Goal: Contribute content: Contribute content

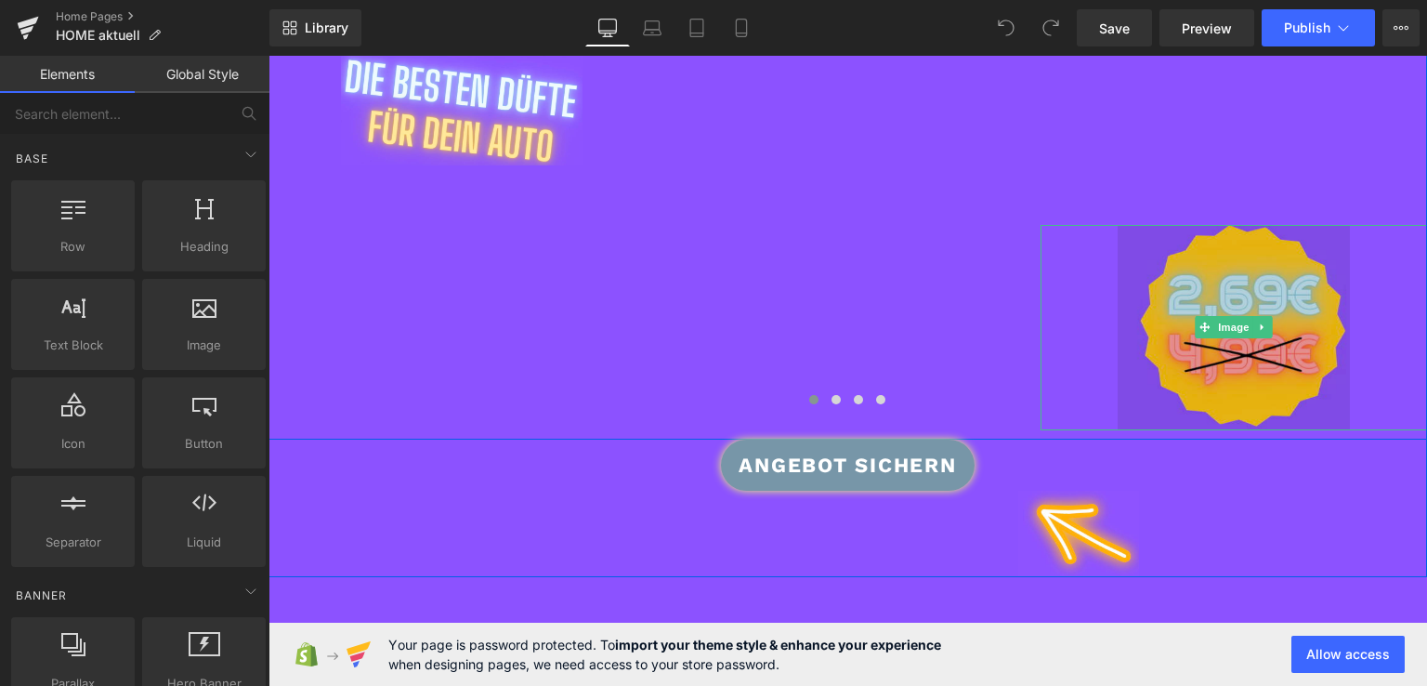
scroll to position [431, 0]
click at [1162, 382] on img at bounding box center [1234, 327] width 232 height 205
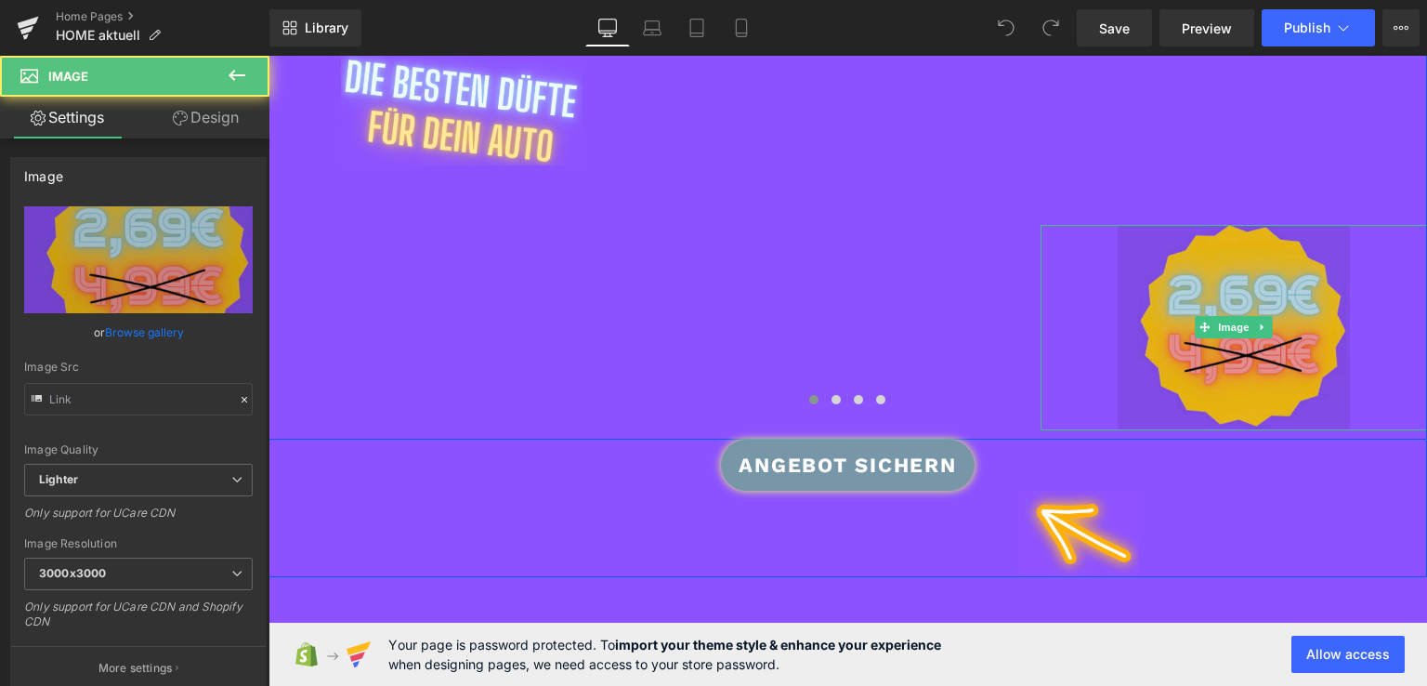
type input "[URL][DOMAIN_NAME]"
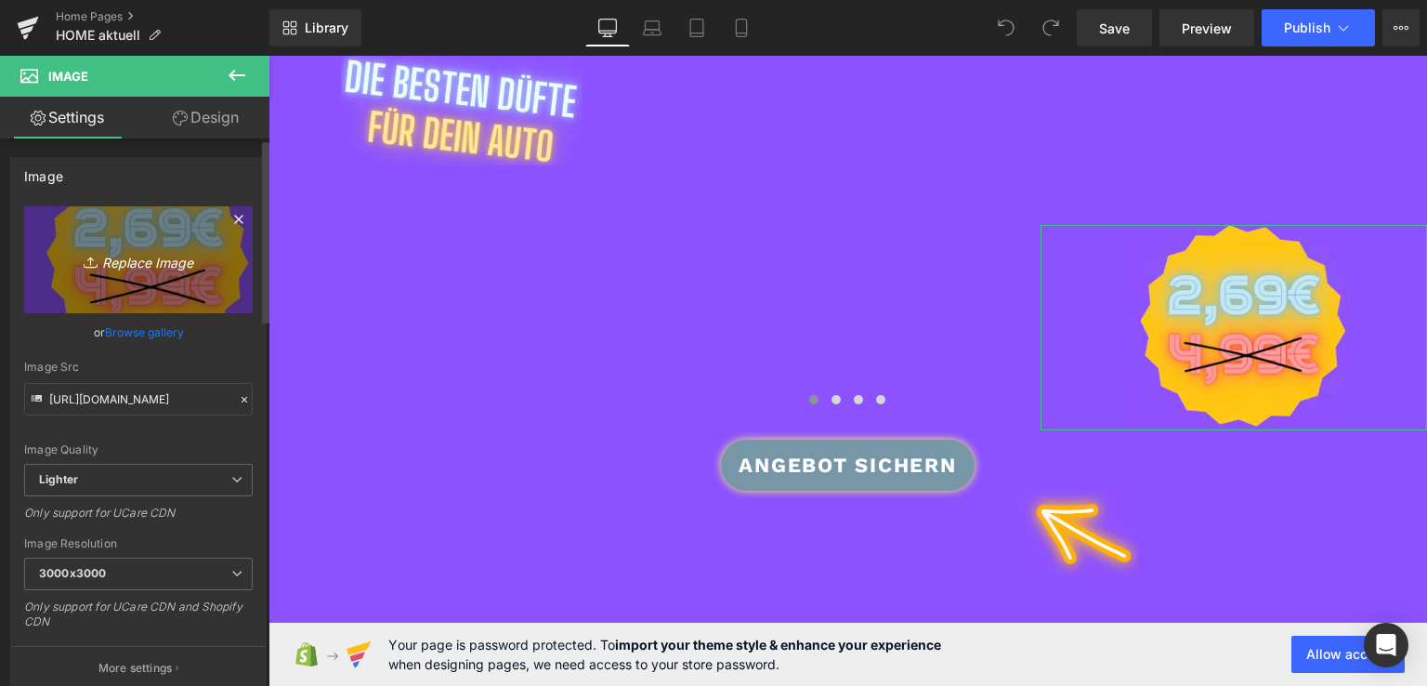
scroll to position [0, 0]
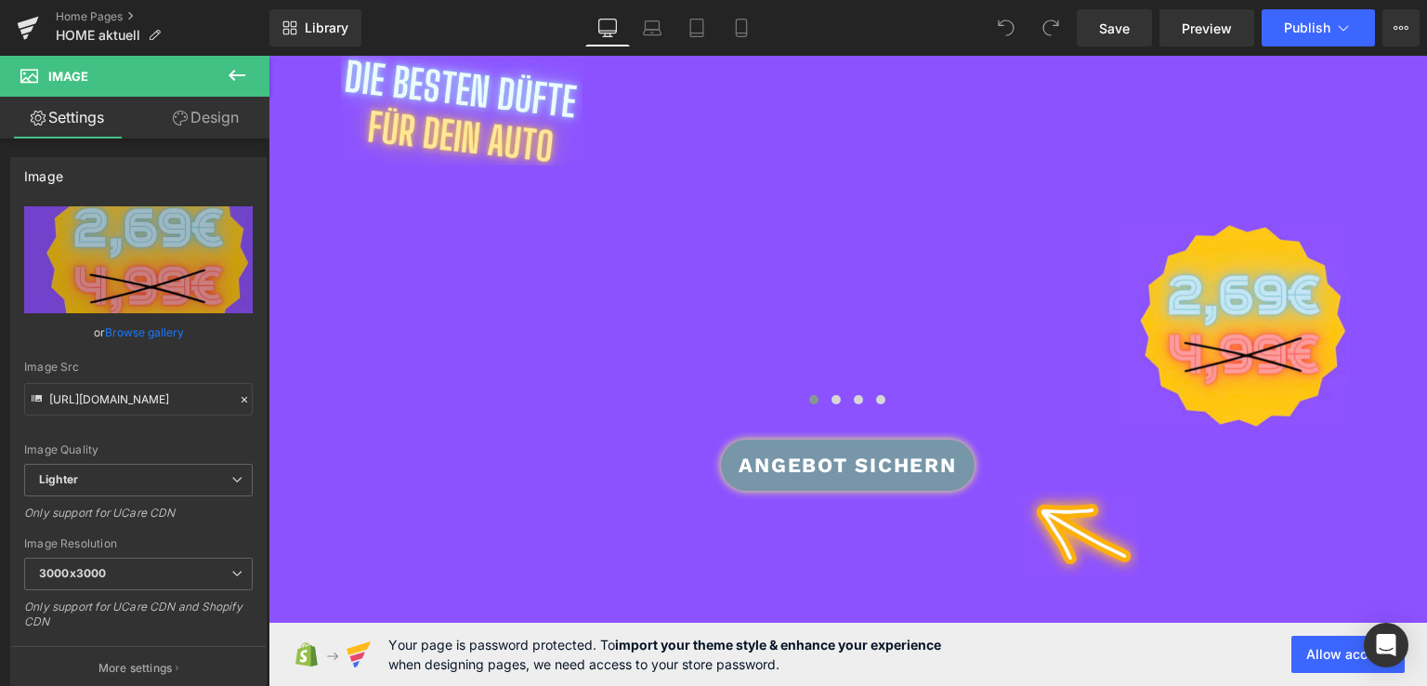
click at [1212, 670] on div "You are previewing how the will restyle your page. You can not edit Elements in…" at bounding box center [713, 358] width 1427 height 717
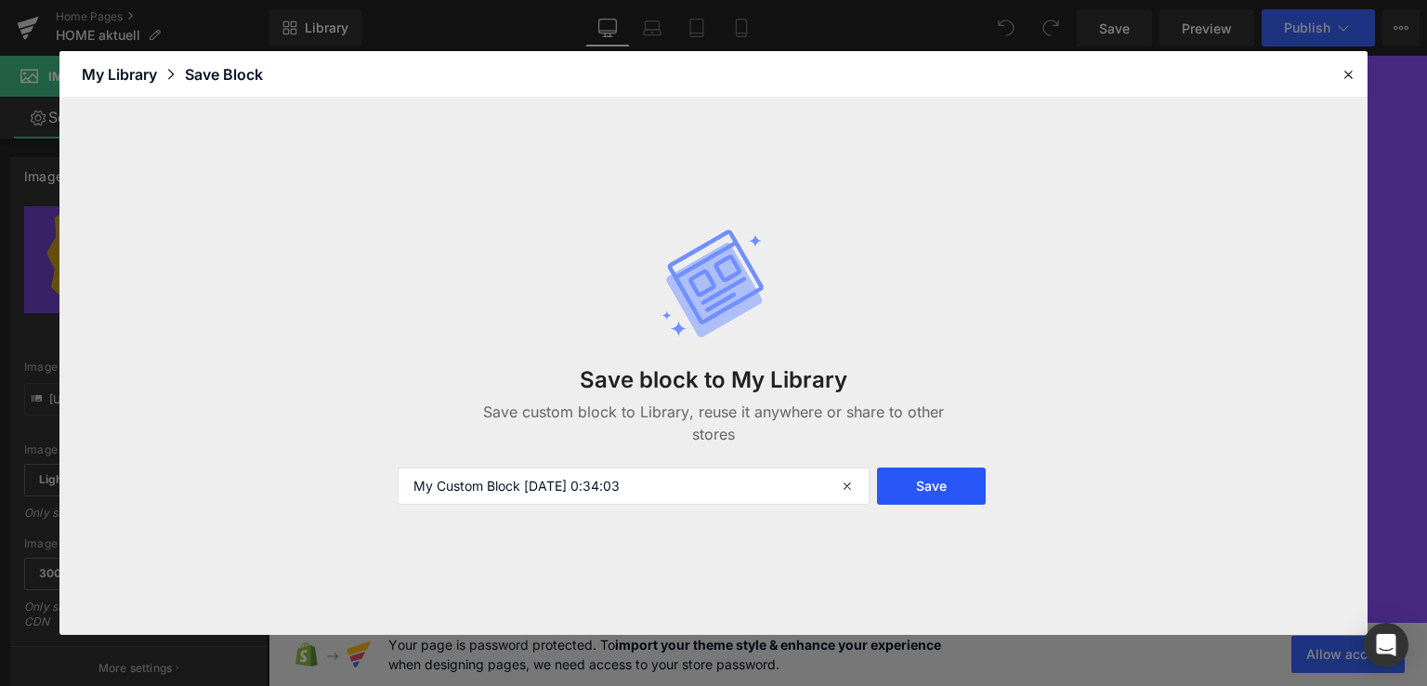
click at [907, 493] on button "Save" at bounding box center [931, 485] width 109 height 37
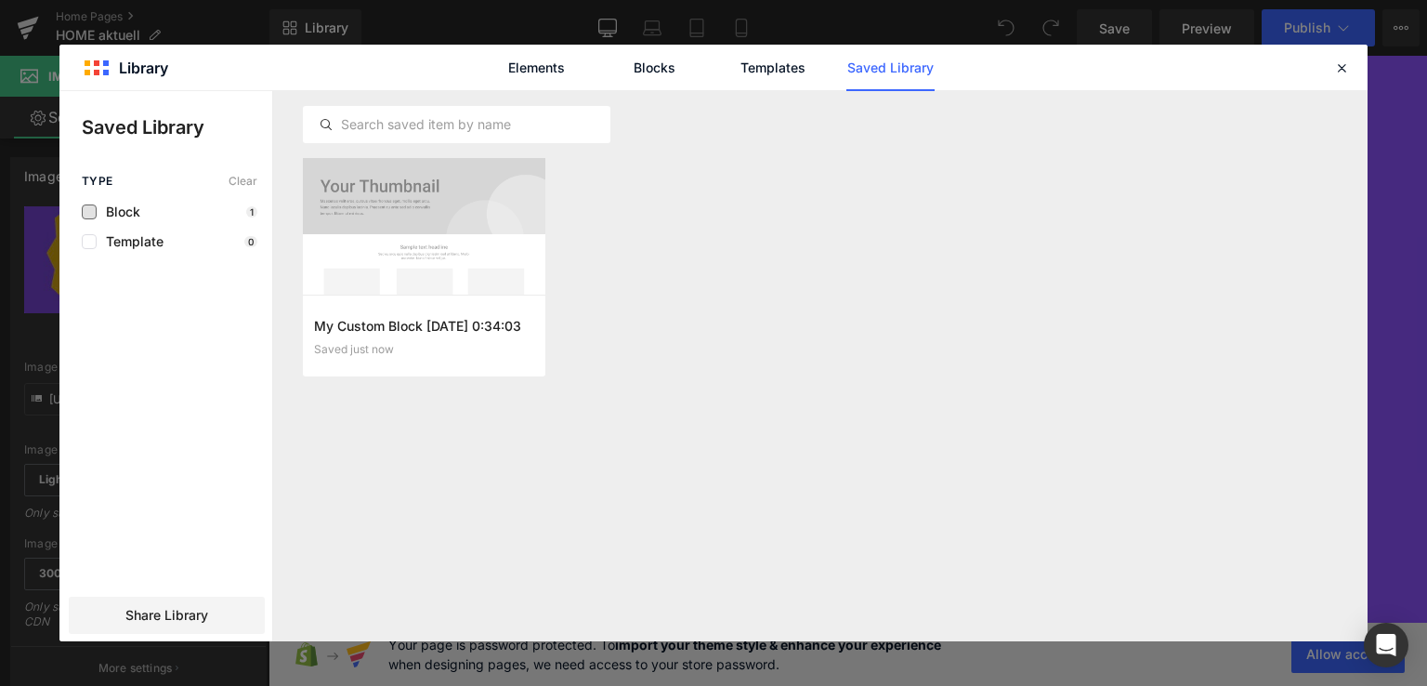
click at [100, 209] on span "Block" at bounding box center [119, 211] width 44 height 15
click at [1346, 72] on icon at bounding box center [1341, 67] width 17 height 17
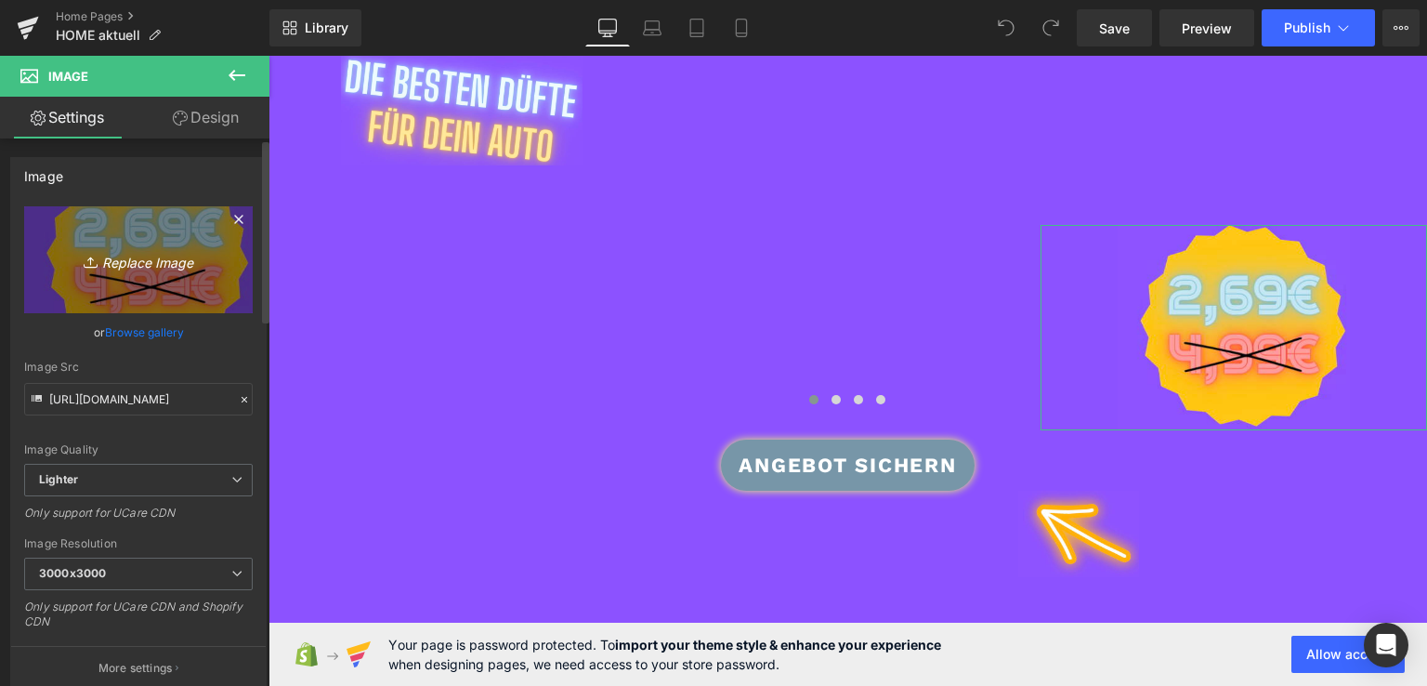
click at [152, 230] on link "Replace Image" at bounding box center [138, 259] width 229 height 107
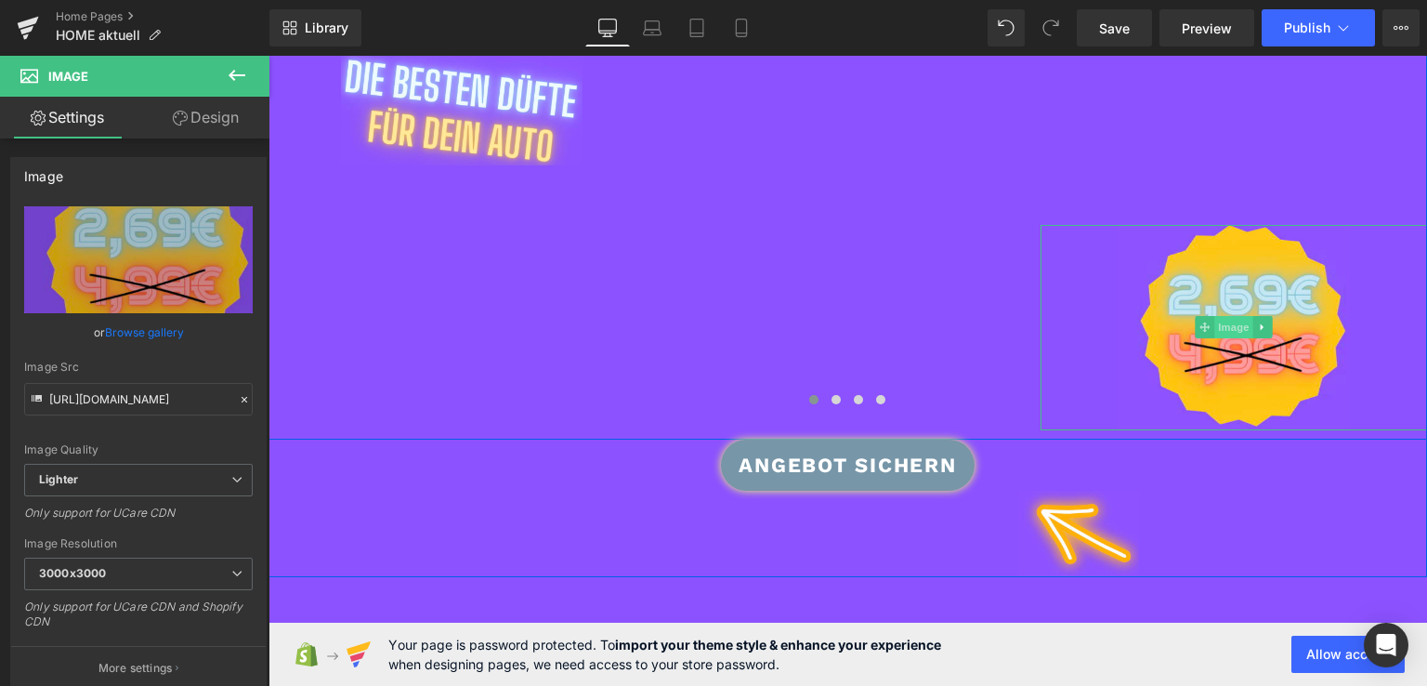
click at [1215, 335] on span "Image" at bounding box center [1234, 327] width 39 height 22
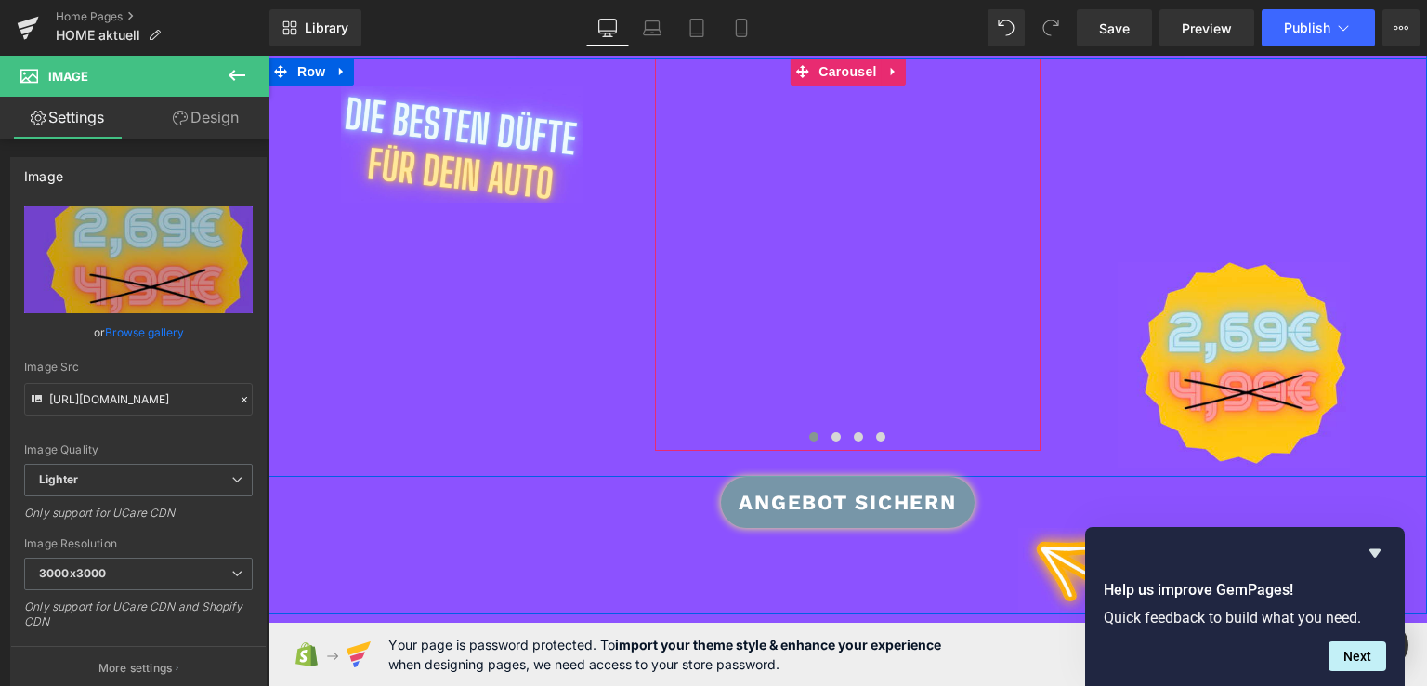
scroll to position [396, 0]
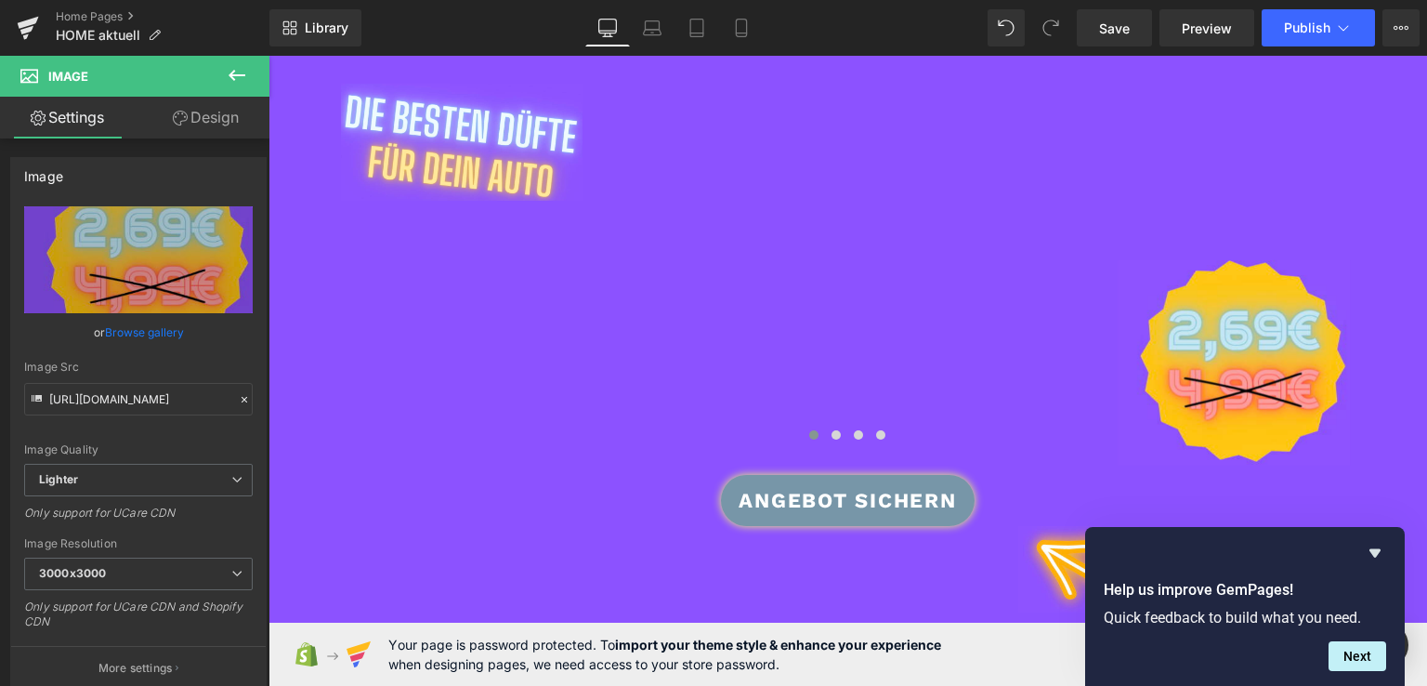
click at [153, 101] on img at bounding box center [112, 108] width 225 height 15
type input "#8c52ff"
click at [225, 116] on img at bounding box center [112, 108] width 225 height 15
type input "#bfe3f0"
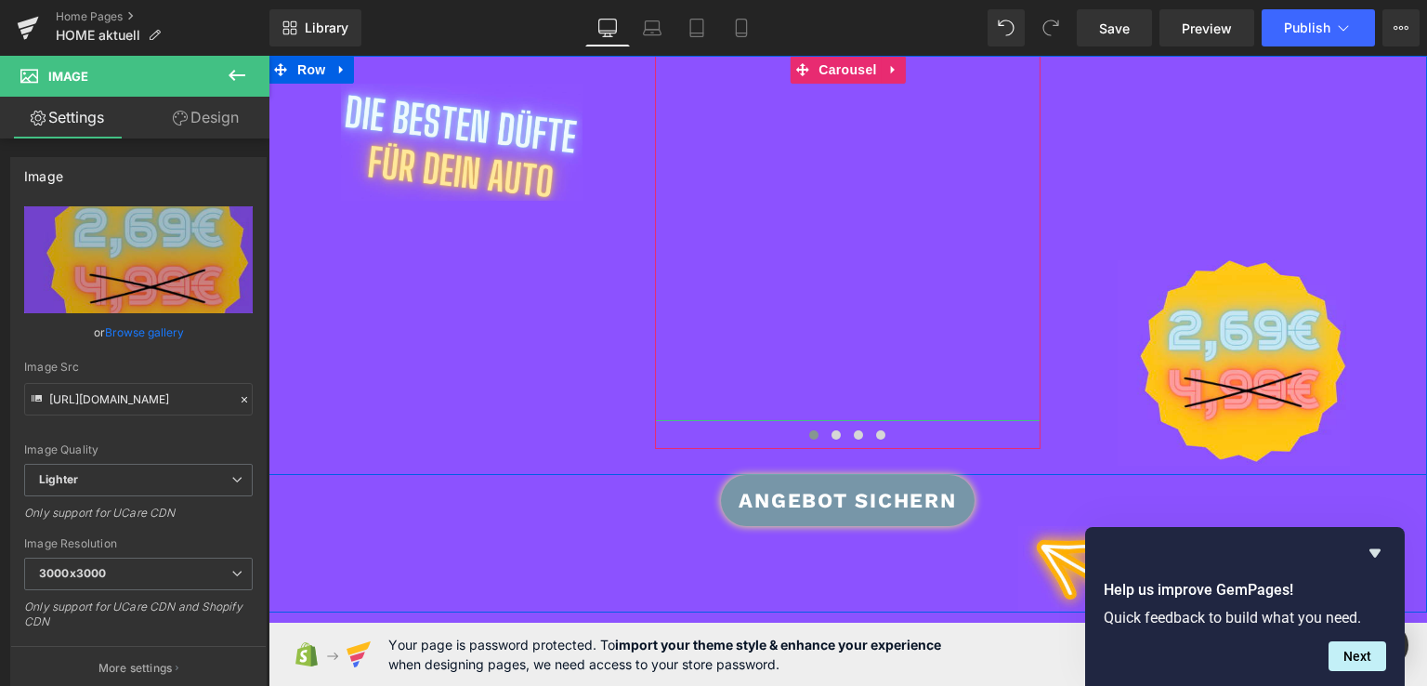
click at [968, 313] on link at bounding box center [1227, 238] width 1145 height 365
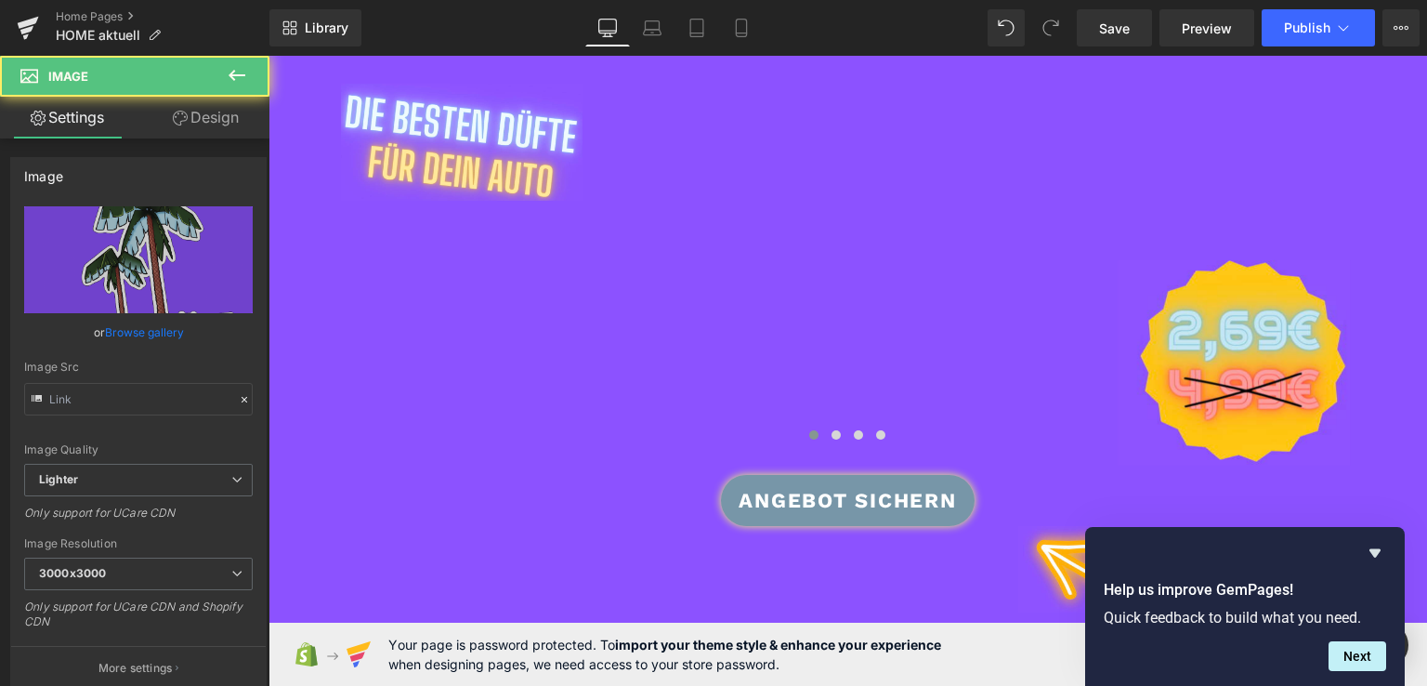
type input "[URL][DOMAIN_NAME][PERSON_NAME]"
click at [43, 67] on button "X" at bounding box center [21, 47] width 43 height 39
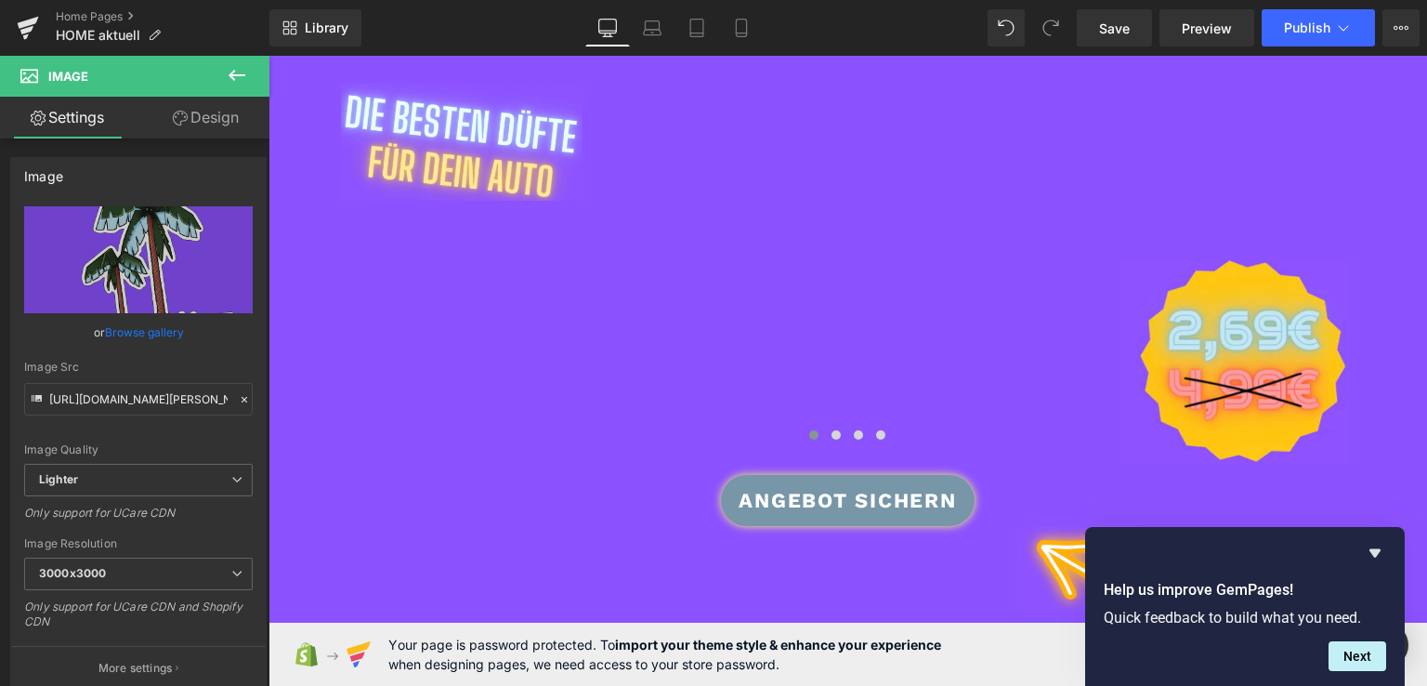
click at [225, 116] on img at bounding box center [112, 108] width 225 height 15
type input "#f99e98"
click at [879, 304] on link at bounding box center [1227, 238] width 1145 height 365
click at [43, 67] on button "X" at bounding box center [21, 47] width 43 height 39
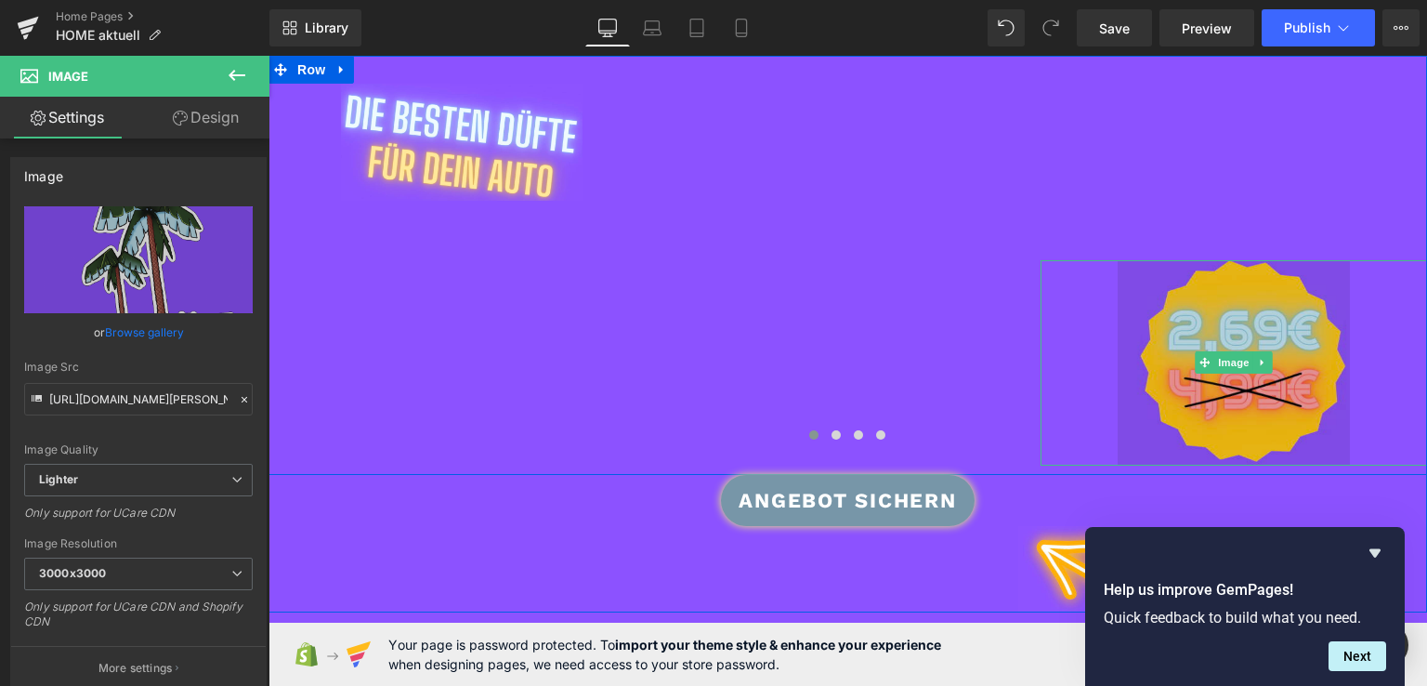
click at [1137, 425] on img at bounding box center [1234, 362] width 232 height 205
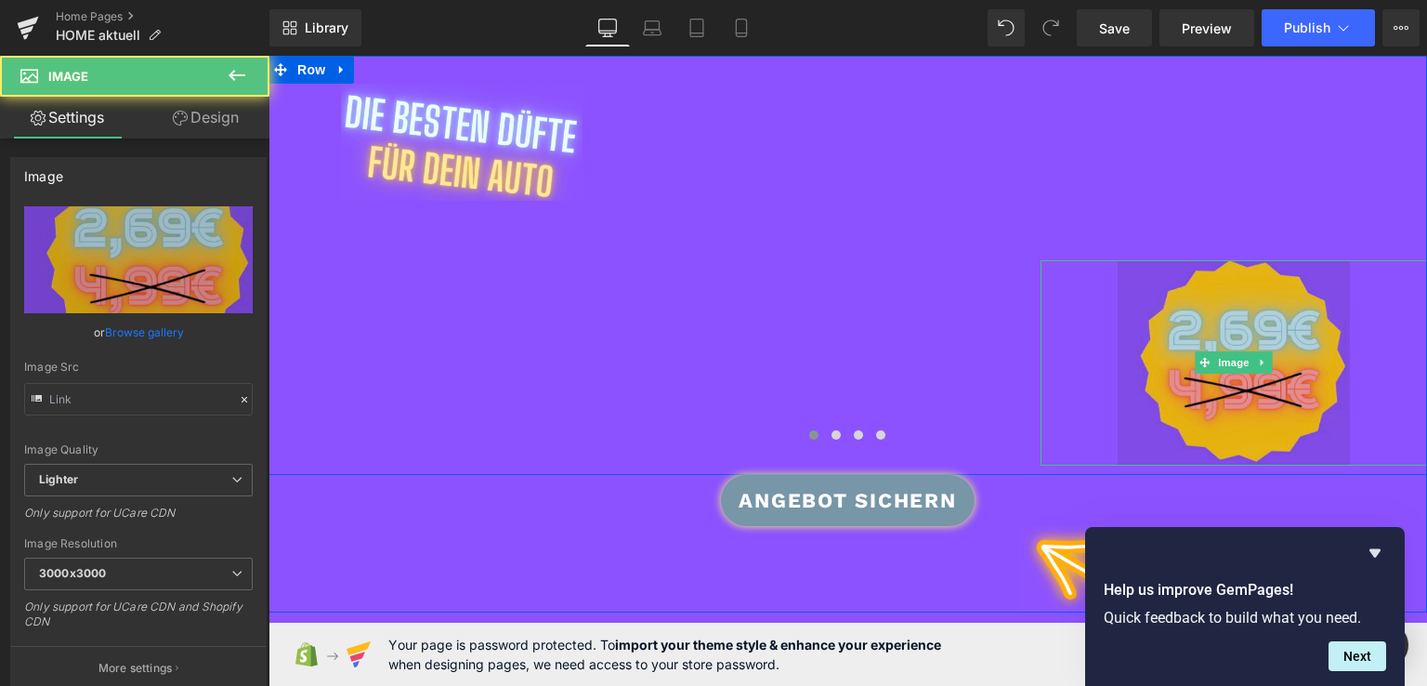
type input "[URL][DOMAIN_NAME]"
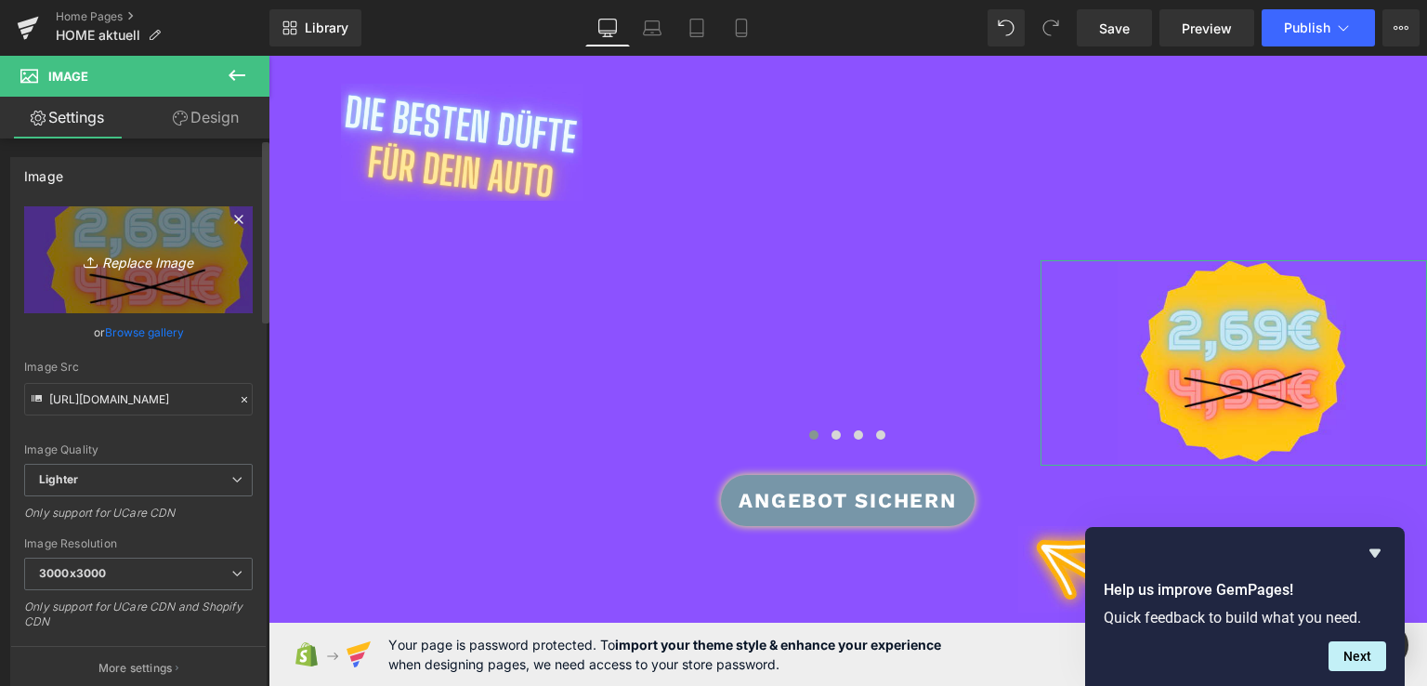
click at [138, 268] on icon "Replace Image" at bounding box center [138, 259] width 149 height 23
type input "C:\fakepath\shine.jpg"
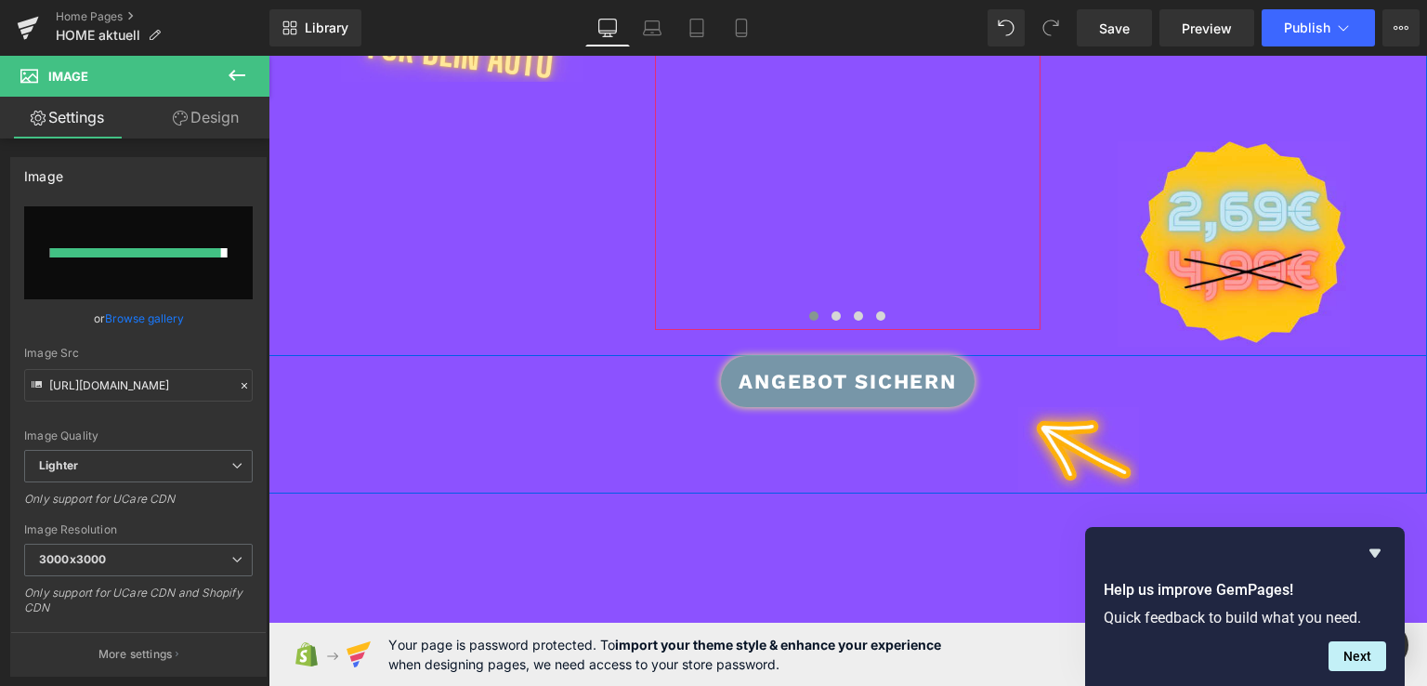
type input "[URL][DOMAIN_NAME]"
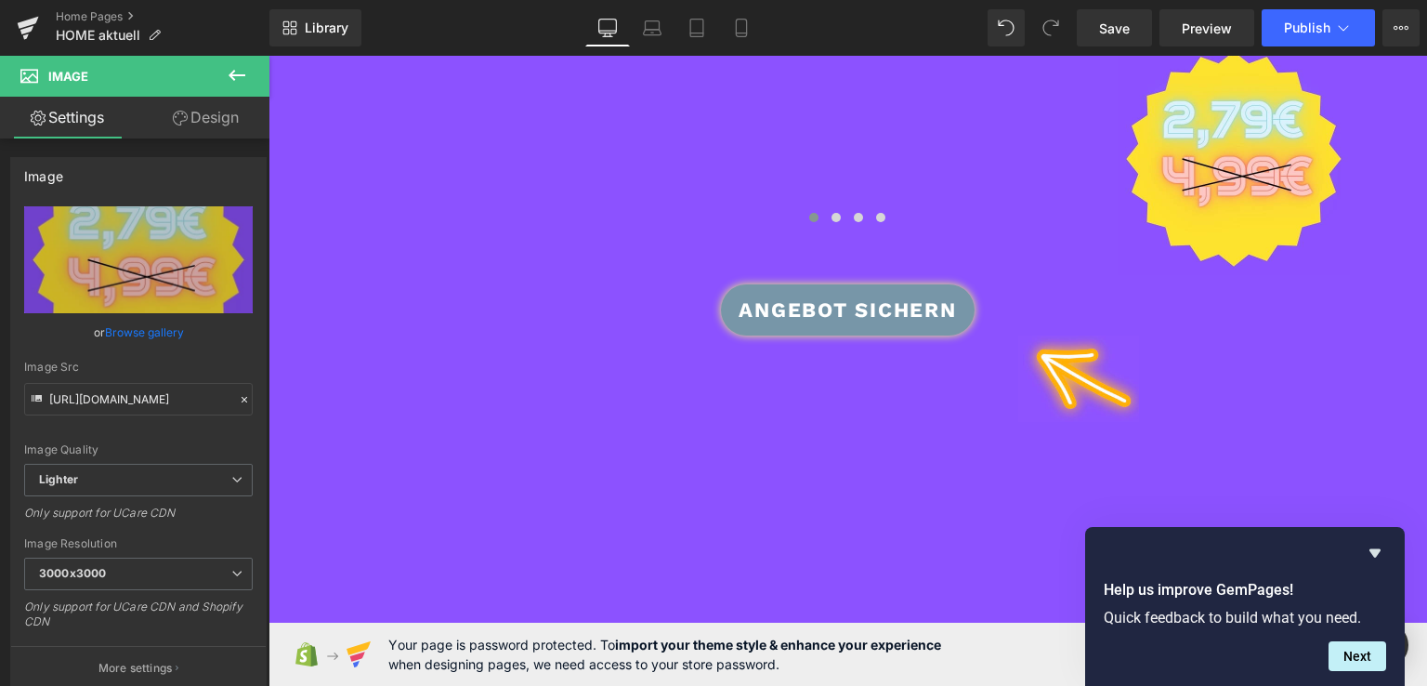
scroll to position [612, 0]
click at [1113, 22] on span "Save" at bounding box center [1114, 29] width 31 height 20
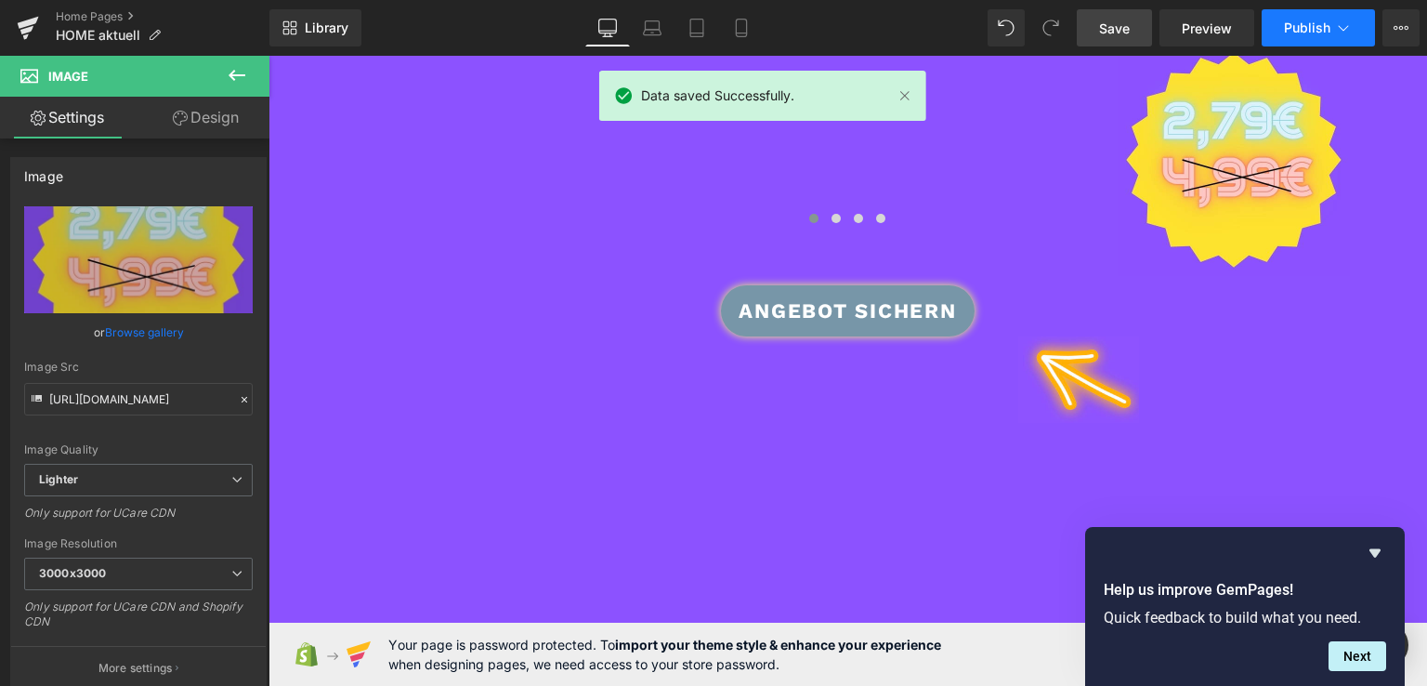
click at [1293, 30] on span "Publish" at bounding box center [1307, 27] width 46 height 15
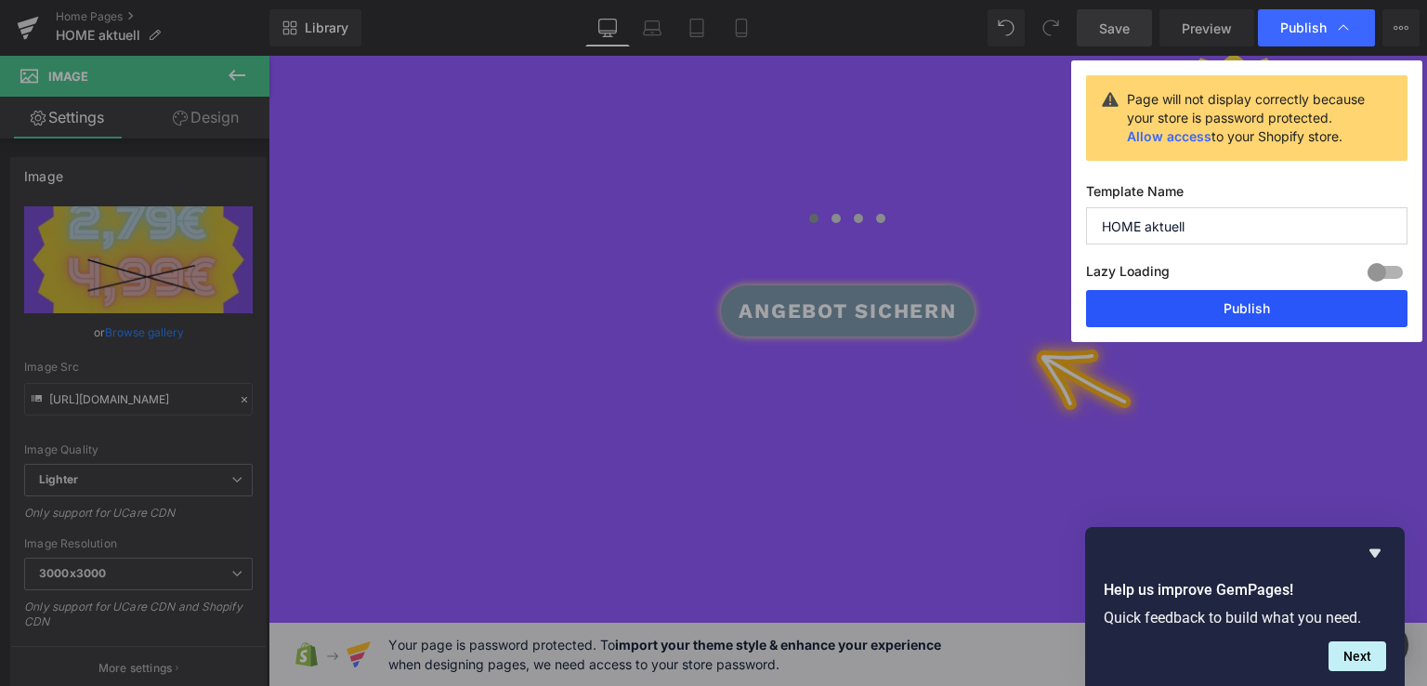
click at [1201, 298] on button "Publish" at bounding box center [1247, 308] width 322 height 37
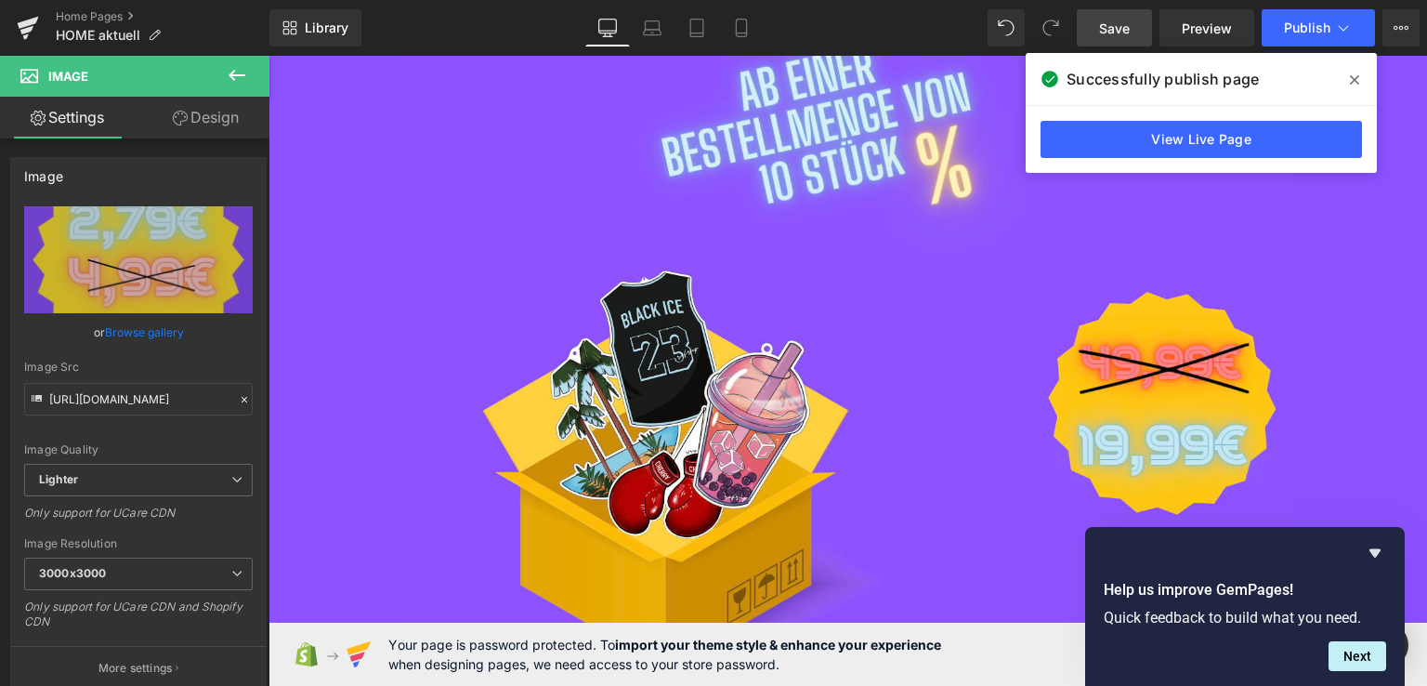
scroll to position [1440, 0]
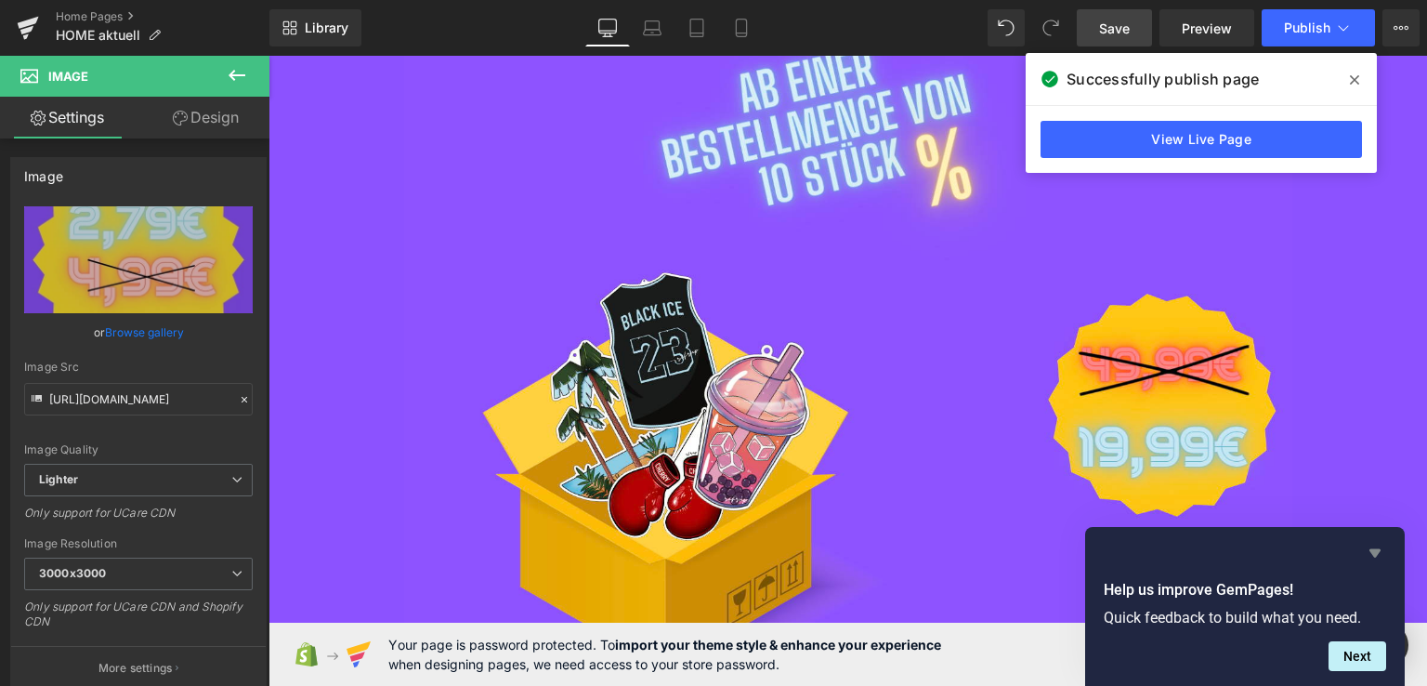
click at [1370, 556] on icon "Hide survey" at bounding box center [1375, 553] width 22 height 22
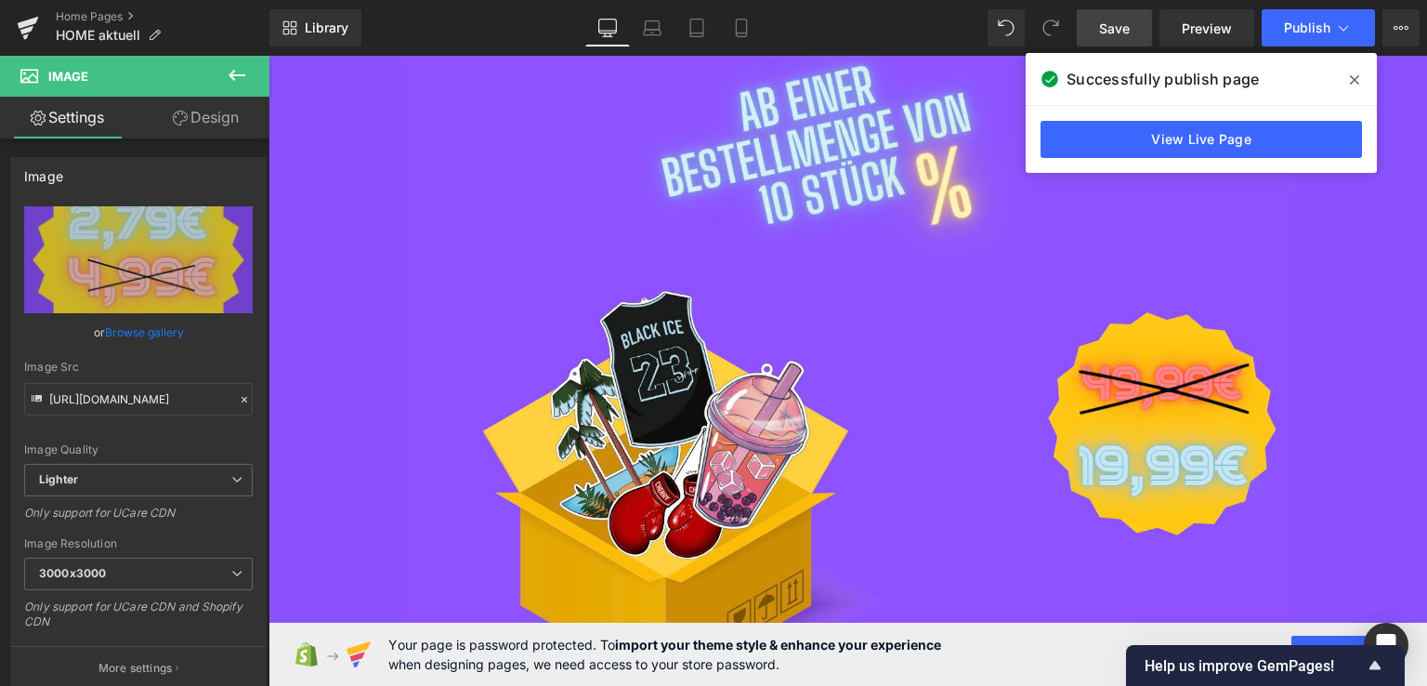
scroll to position [1493, 0]
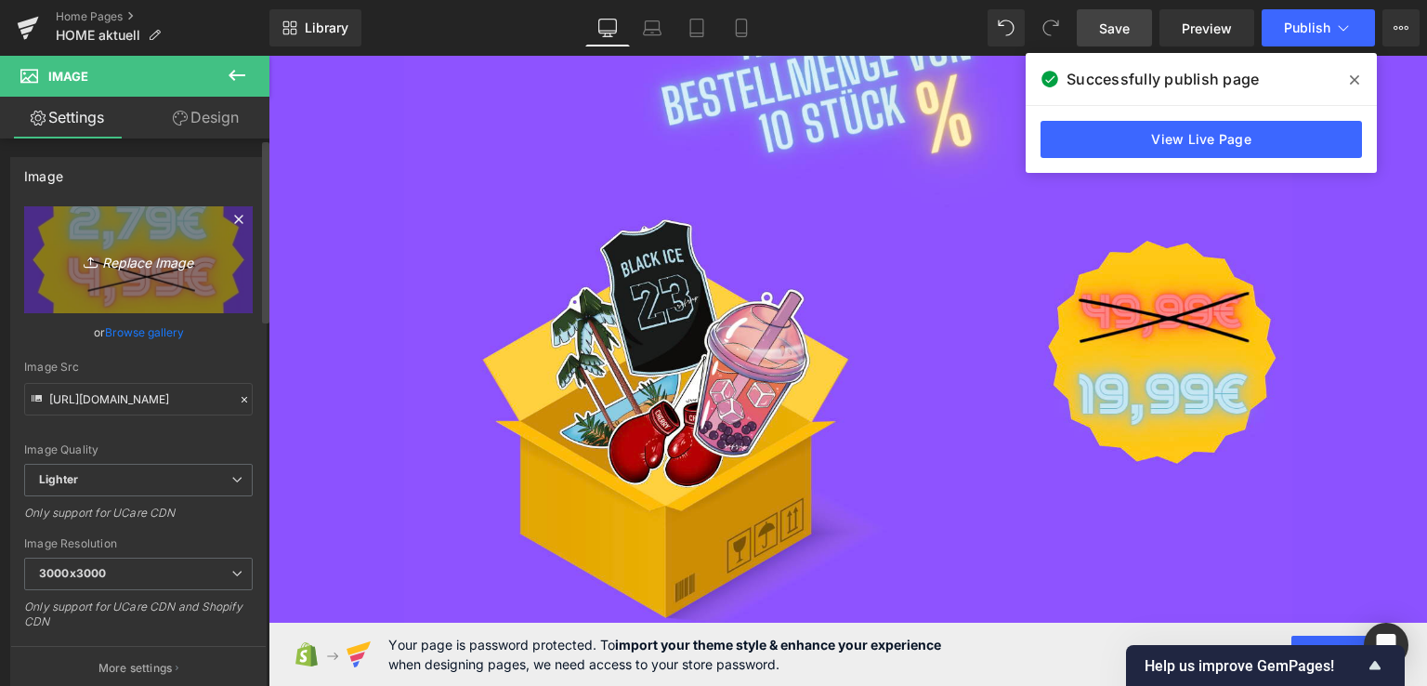
click at [133, 265] on icon "Replace Image" at bounding box center [138, 259] width 149 height 23
type input "C:\fakepath\shine (1).jpg"
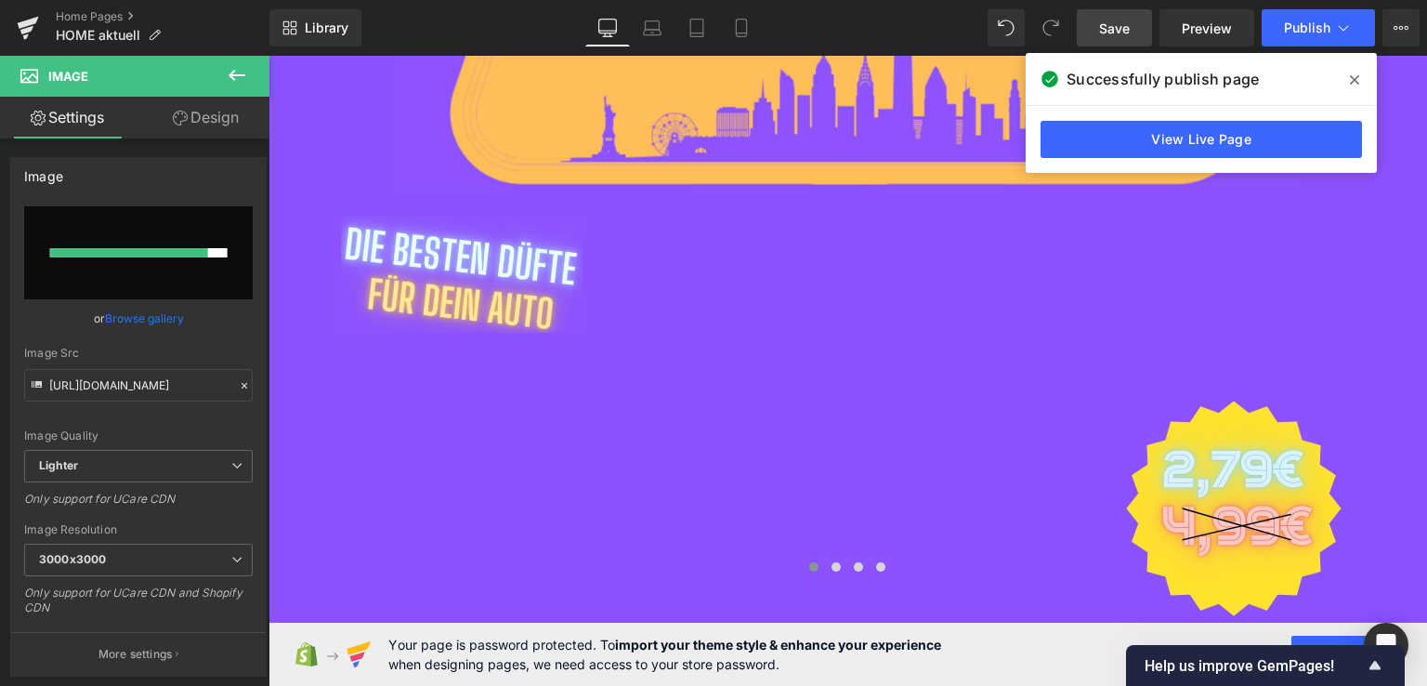
scroll to position [316, 0]
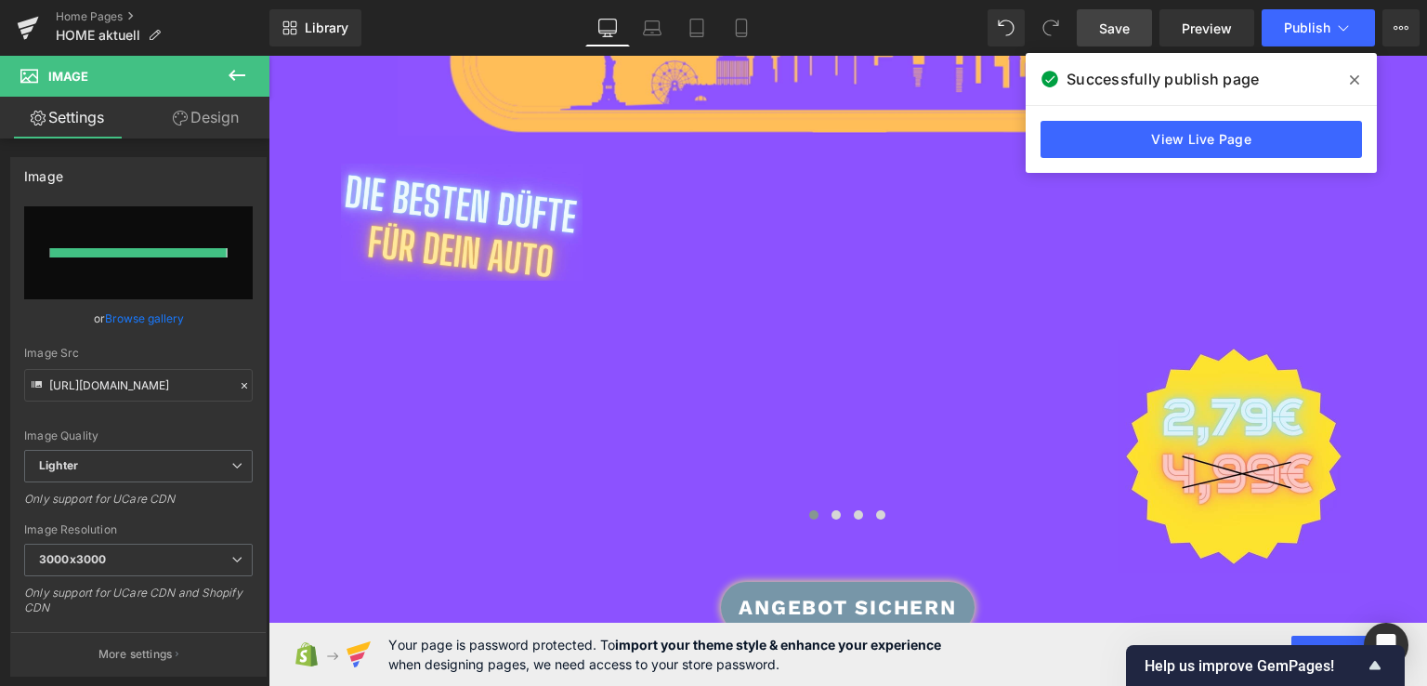
type input "[URL][DOMAIN_NAME]"
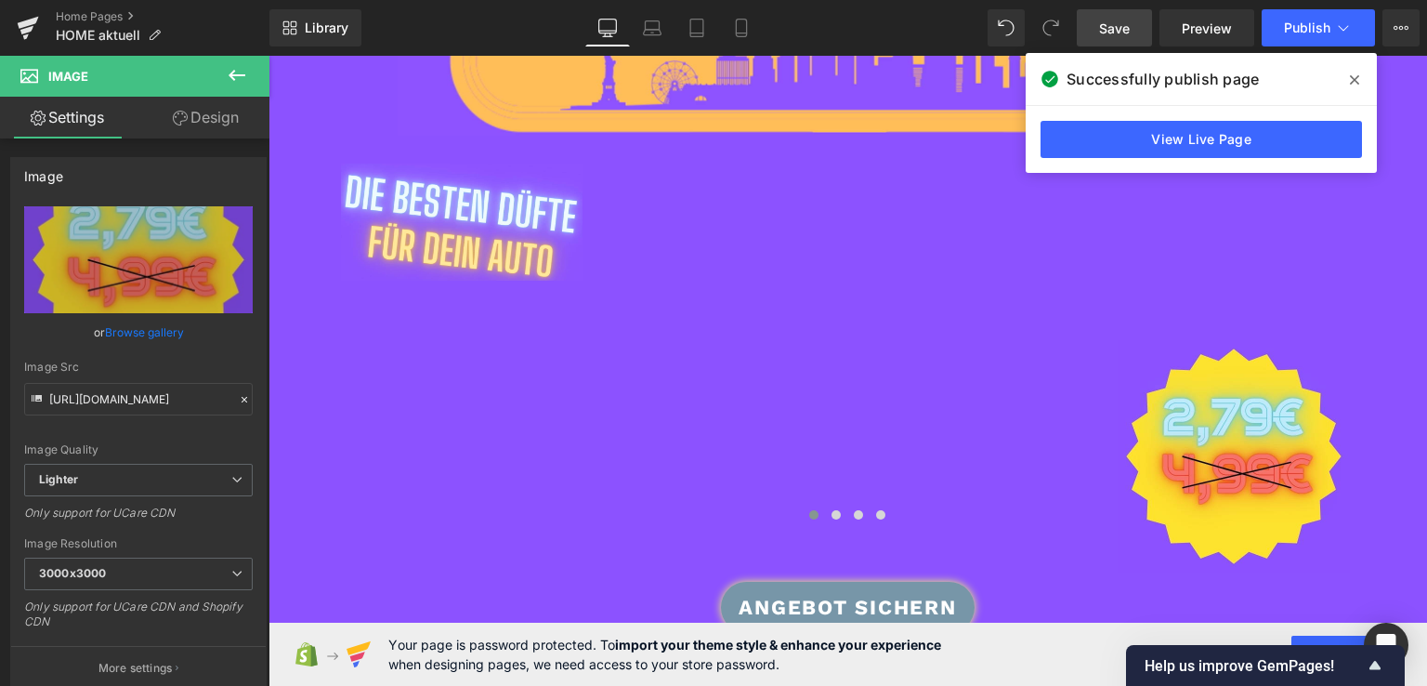
click at [1348, 79] on span at bounding box center [1355, 80] width 30 height 30
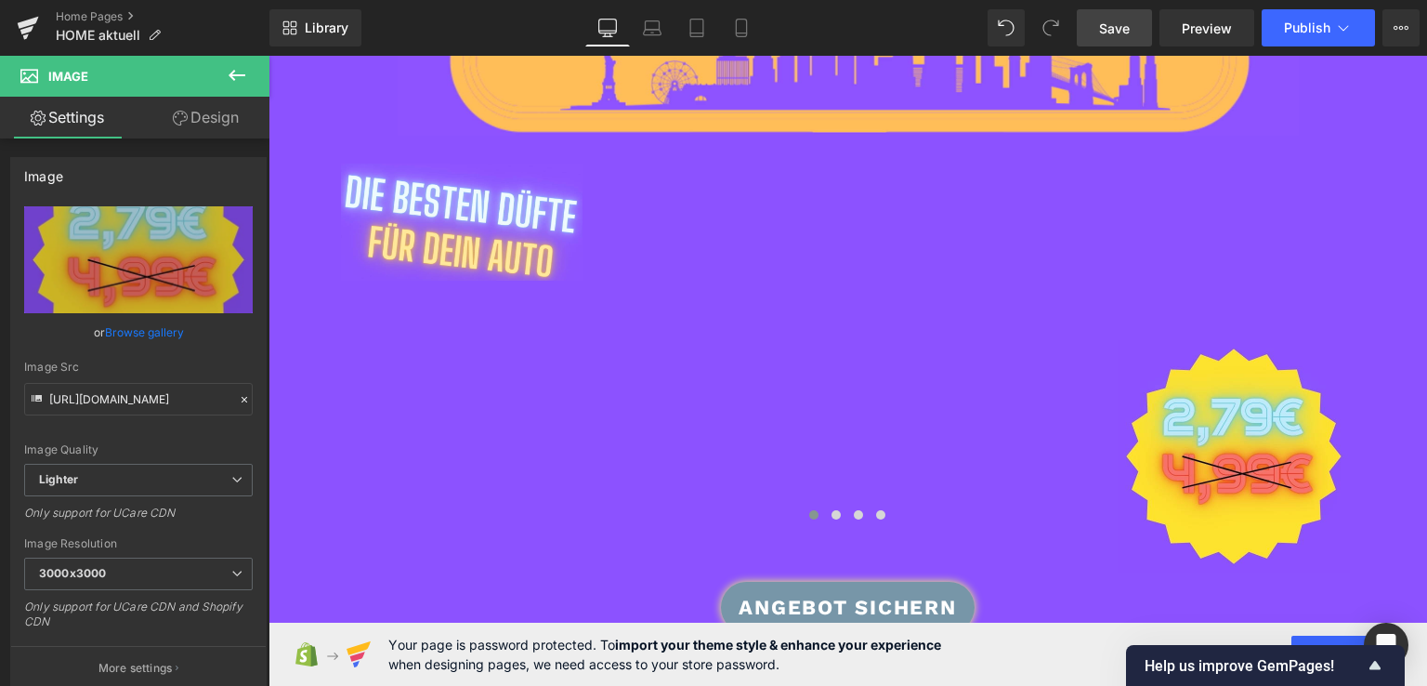
click at [1133, 30] on link "Save" at bounding box center [1114, 27] width 75 height 37
click at [1299, 23] on span "Publish" at bounding box center [1307, 27] width 46 height 15
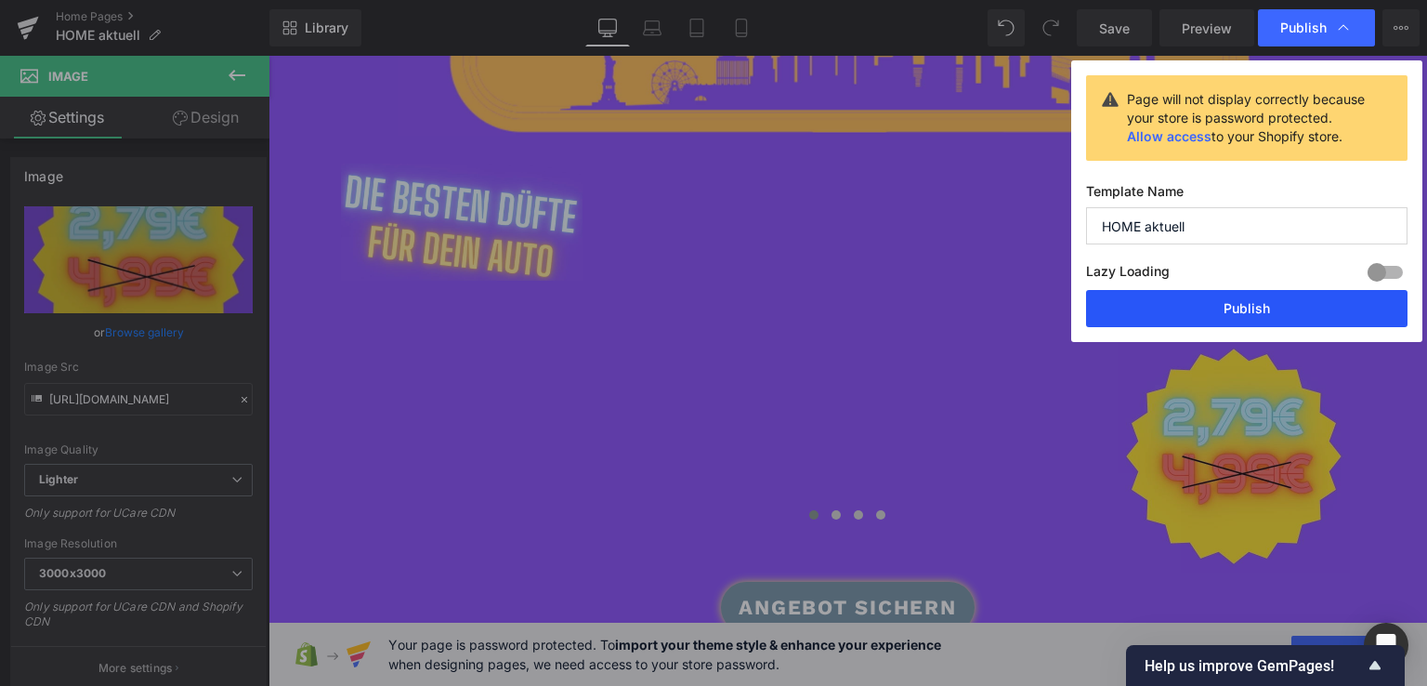
click at [1182, 305] on button "Publish" at bounding box center [1247, 308] width 322 height 37
